Goal: Task Accomplishment & Management: Manage account settings

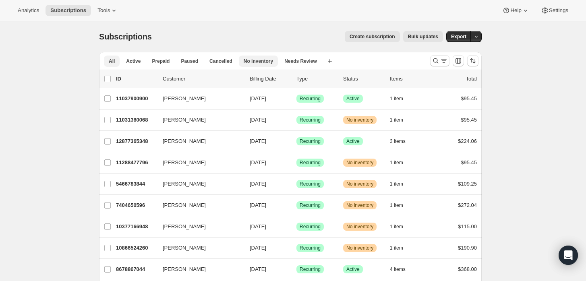
click at [248, 61] on span "No inventory" at bounding box center [258, 61] width 29 height 6
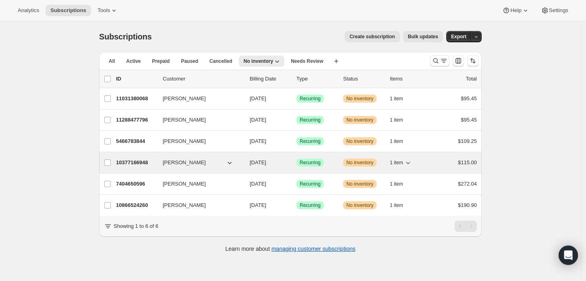
click at [410, 165] on icon "button" at bounding box center [408, 163] width 8 height 8
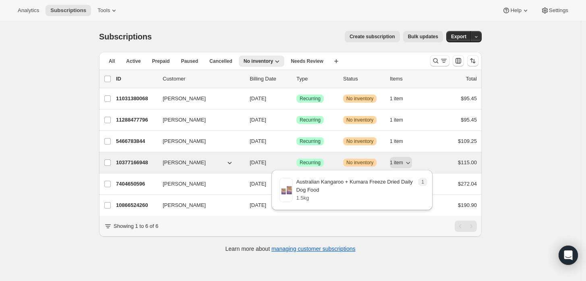
click at [232, 162] on icon "button" at bounding box center [230, 163] width 4 height 2
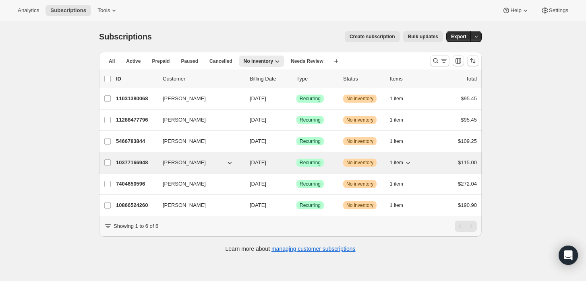
click at [232, 162] on icon "button" at bounding box center [230, 163] width 4 height 2
click at [136, 164] on p "10377166948" at bounding box center [136, 163] width 40 height 8
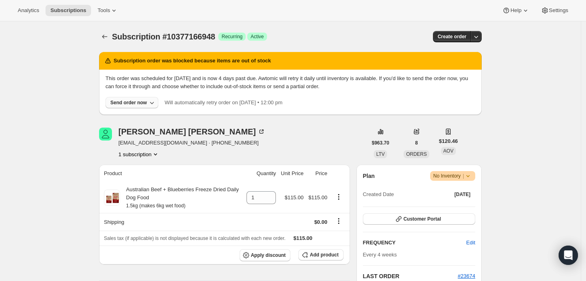
click at [151, 101] on icon "button" at bounding box center [152, 103] width 8 height 8
click at [128, 121] on span "Include sold-out items" at bounding box center [116, 119] width 51 height 6
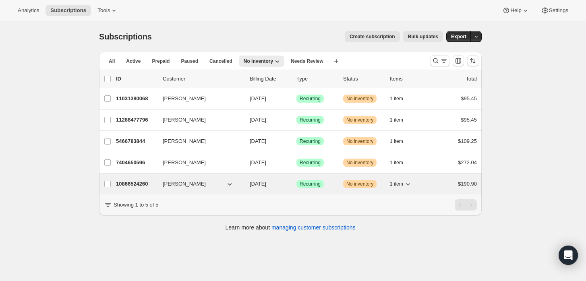
click at [412, 185] on icon "button" at bounding box center [408, 184] width 8 height 8
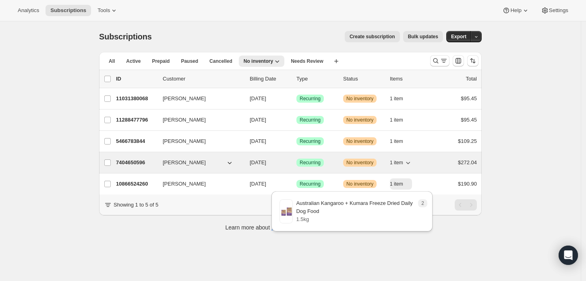
click at [410, 164] on icon "button" at bounding box center [408, 163] width 8 height 8
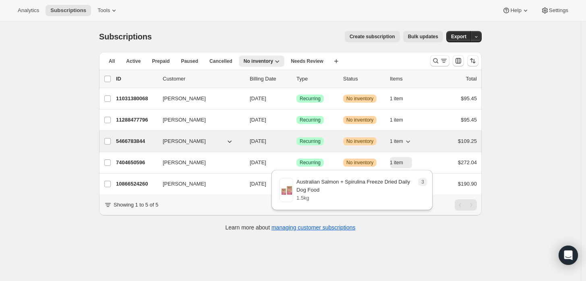
click at [410, 140] on icon "button" at bounding box center [408, 141] width 8 height 8
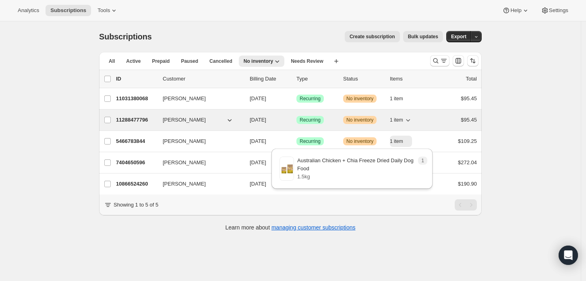
click at [411, 122] on icon "button" at bounding box center [408, 120] width 8 height 8
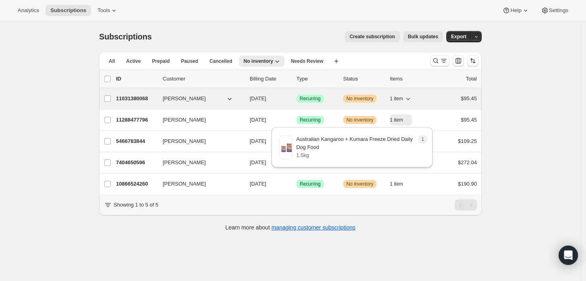
click at [412, 101] on icon "button" at bounding box center [408, 99] width 8 height 8
